Goal: Find specific page/section: Find specific page/section

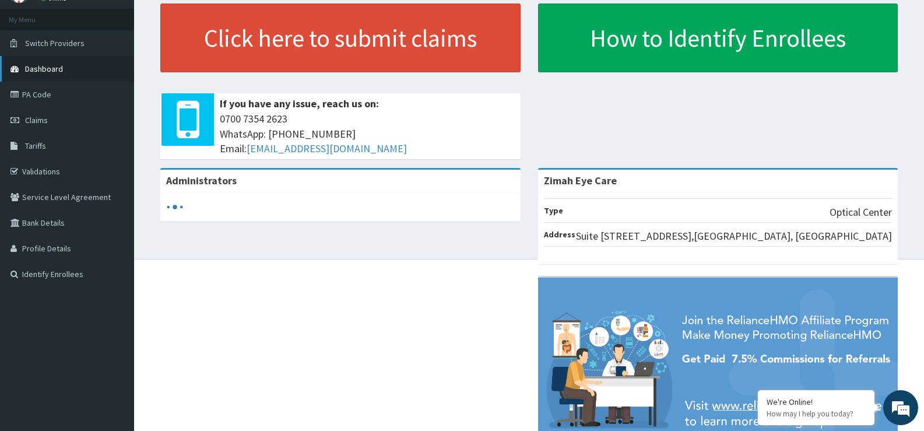
click at [42, 64] on span "Dashboard" at bounding box center [44, 69] width 38 height 10
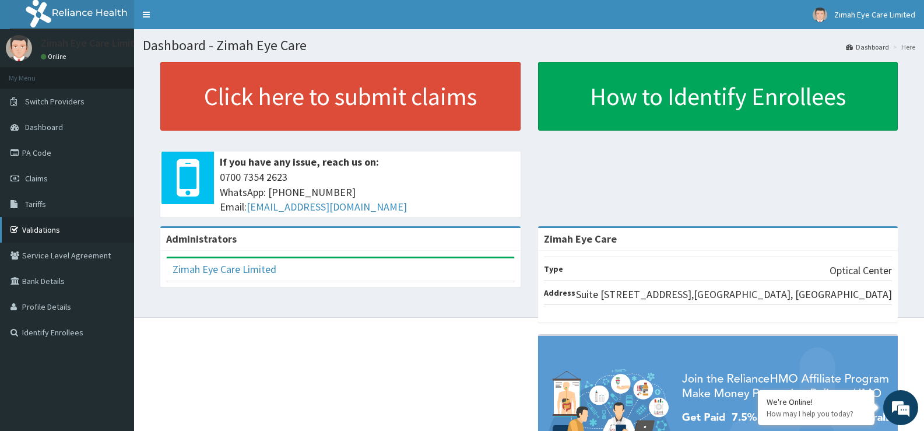
click at [66, 233] on link "Validations" at bounding box center [67, 230] width 134 height 26
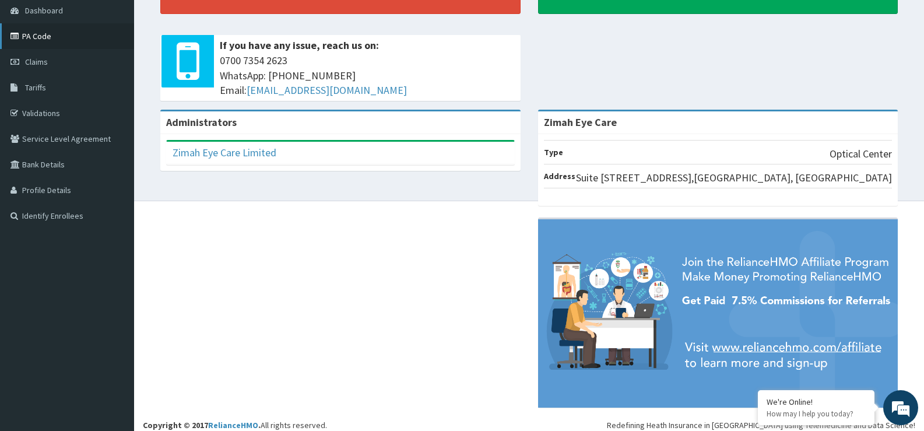
click at [50, 34] on link "PA Code" at bounding box center [67, 36] width 134 height 26
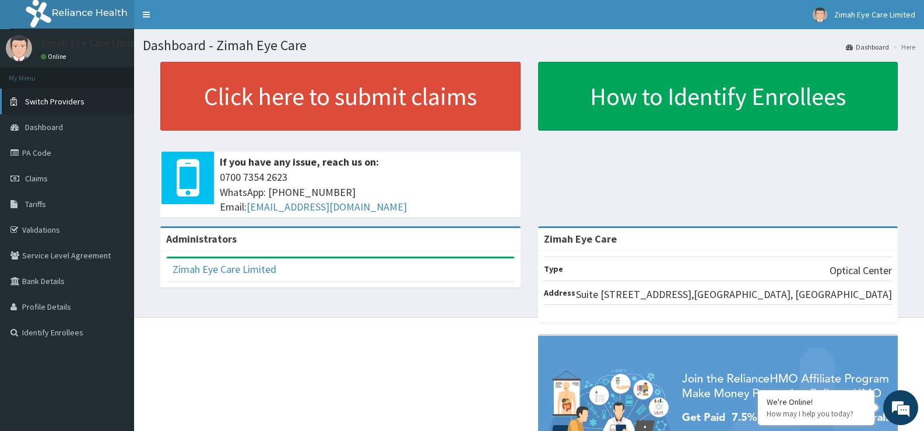
click at [74, 100] on span "Switch Providers" at bounding box center [54, 101] width 59 height 10
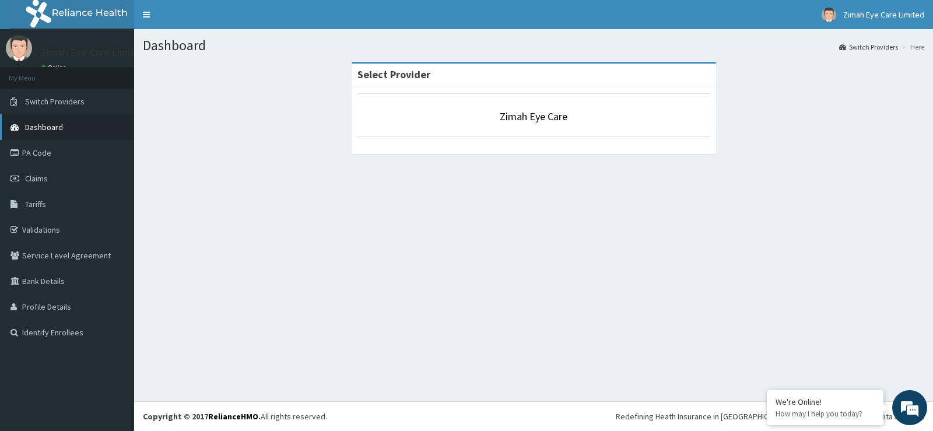
click at [51, 131] on span "Dashboard" at bounding box center [44, 127] width 38 height 10
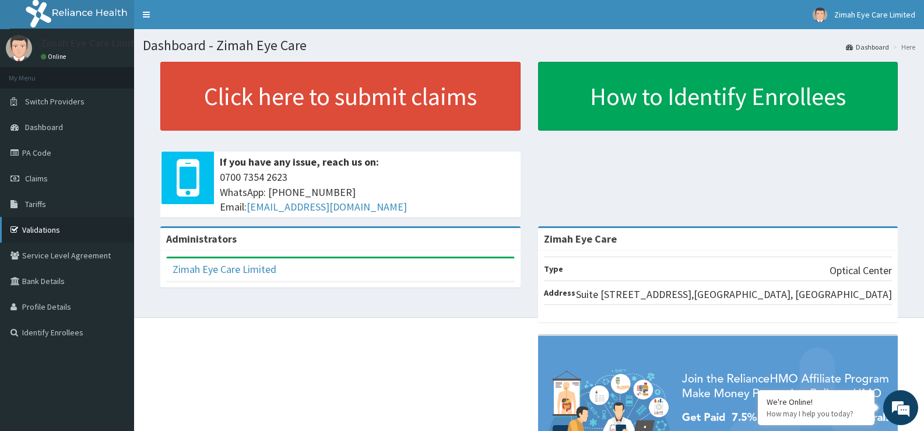
click at [47, 229] on link "Validations" at bounding box center [67, 230] width 134 height 26
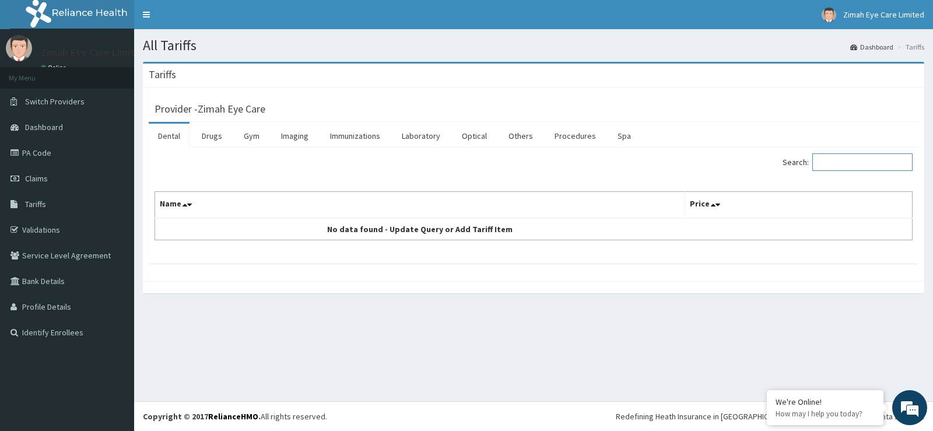
click at [849, 157] on input "Search:" at bounding box center [862, 161] width 100 height 17
type input "LENS"
click at [578, 133] on link "Procedures" at bounding box center [575, 136] width 60 height 24
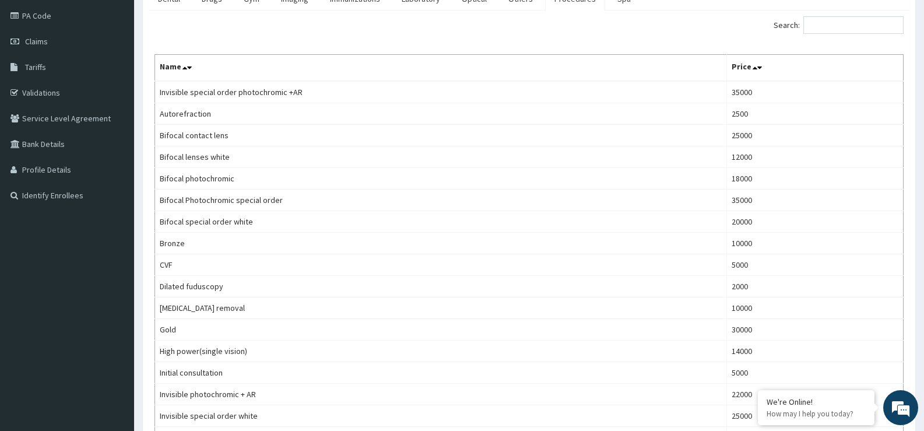
scroll to position [117, 0]
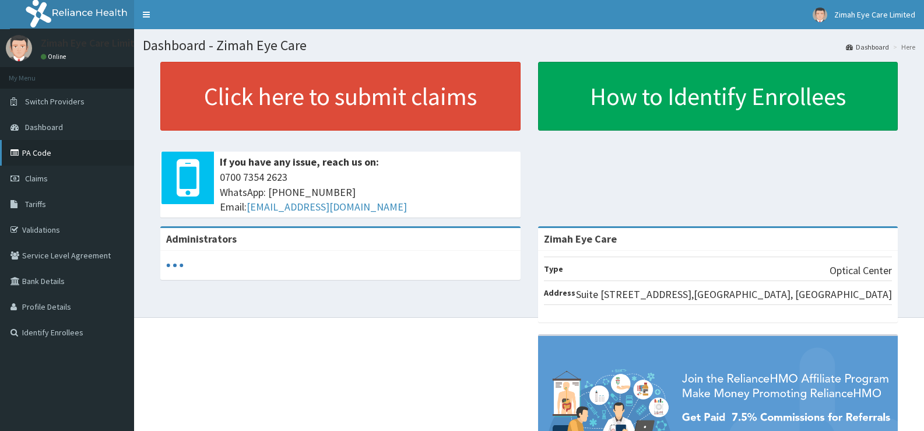
click at [51, 153] on link "PA Code" at bounding box center [67, 153] width 134 height 26
